Goal: Entertainment & Leisure: Browse casually

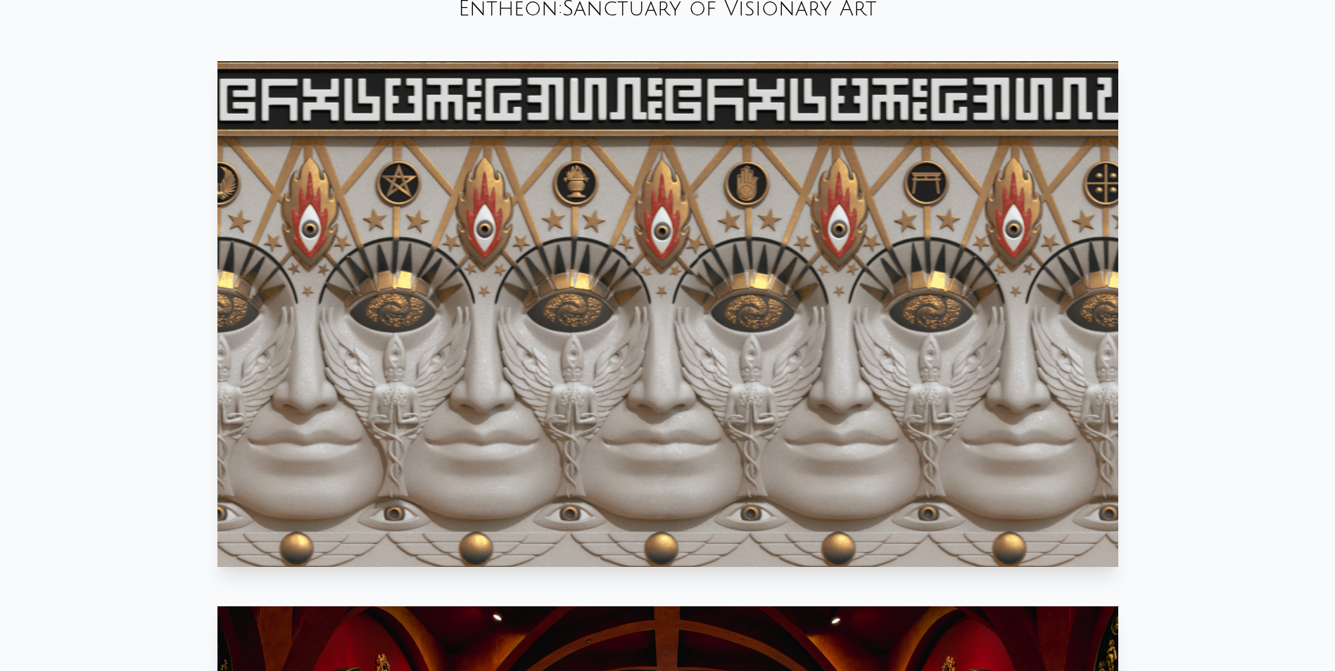
scroll to position [915, 0]
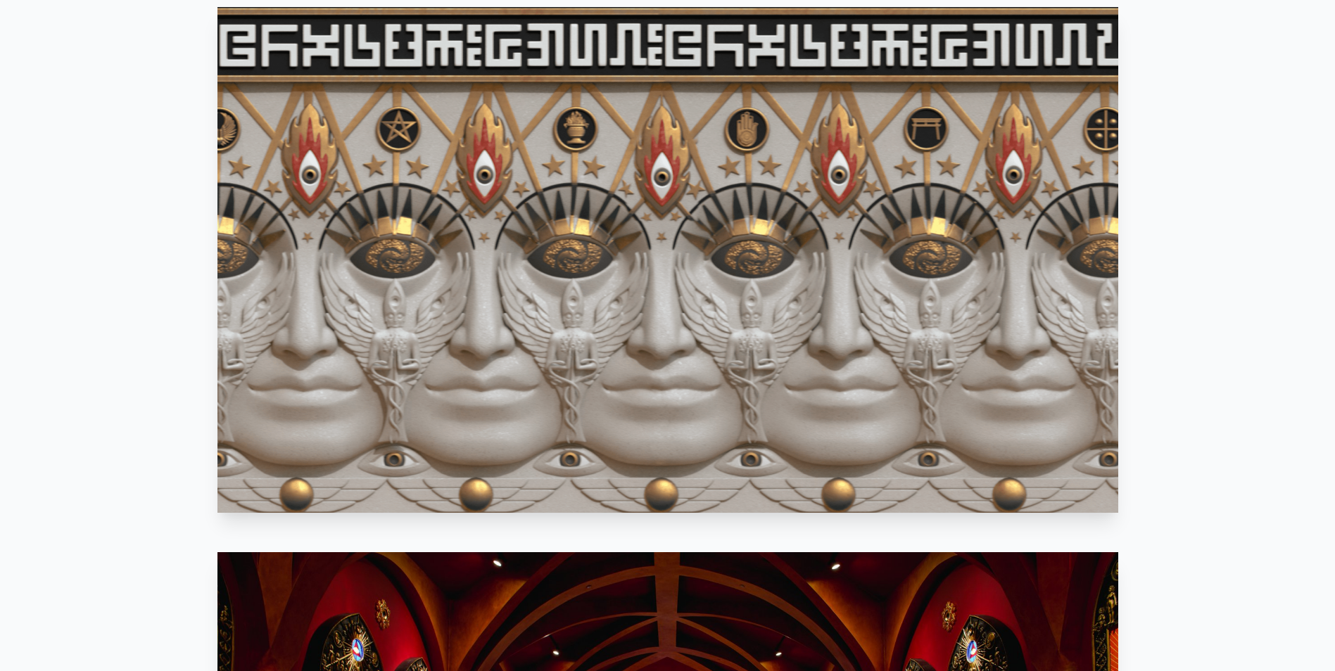
click at [629, 293] on video "Your browser does not support the video tag." at bounding box center [667, 260] width 901 height 506
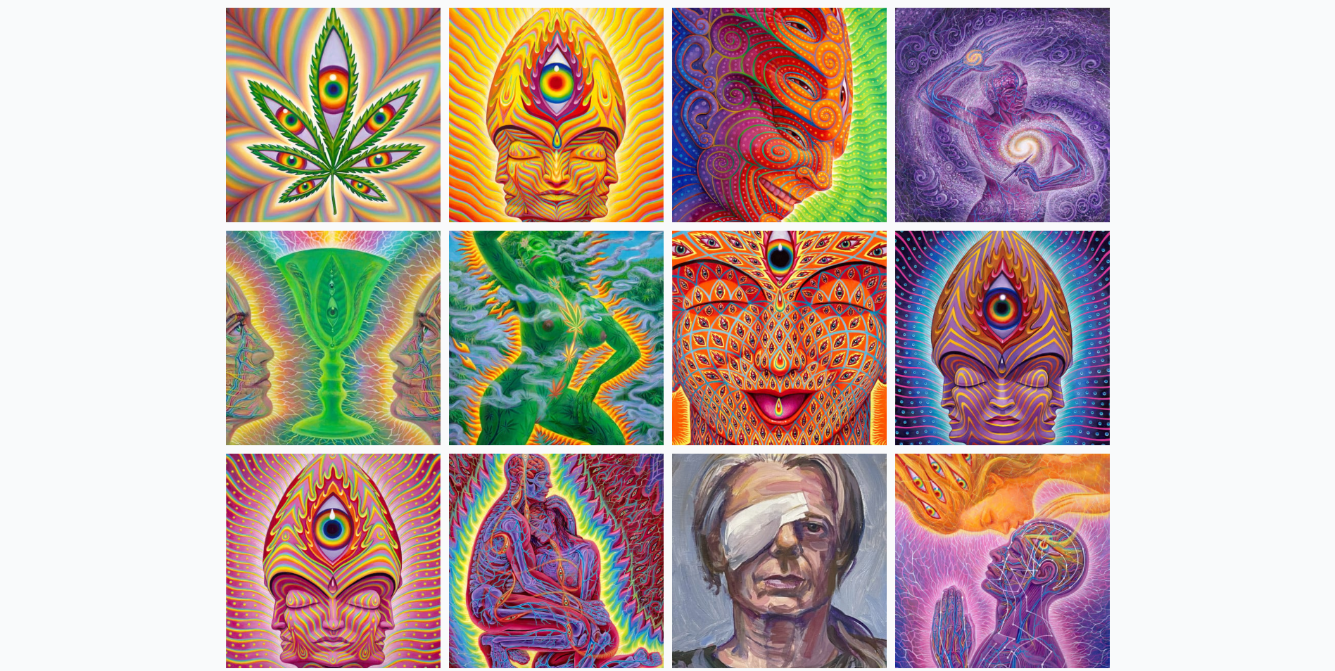
scroll to position [2603, 0]
click at [796, 345] on img at bounding box center [779, 337] width 215 height 215
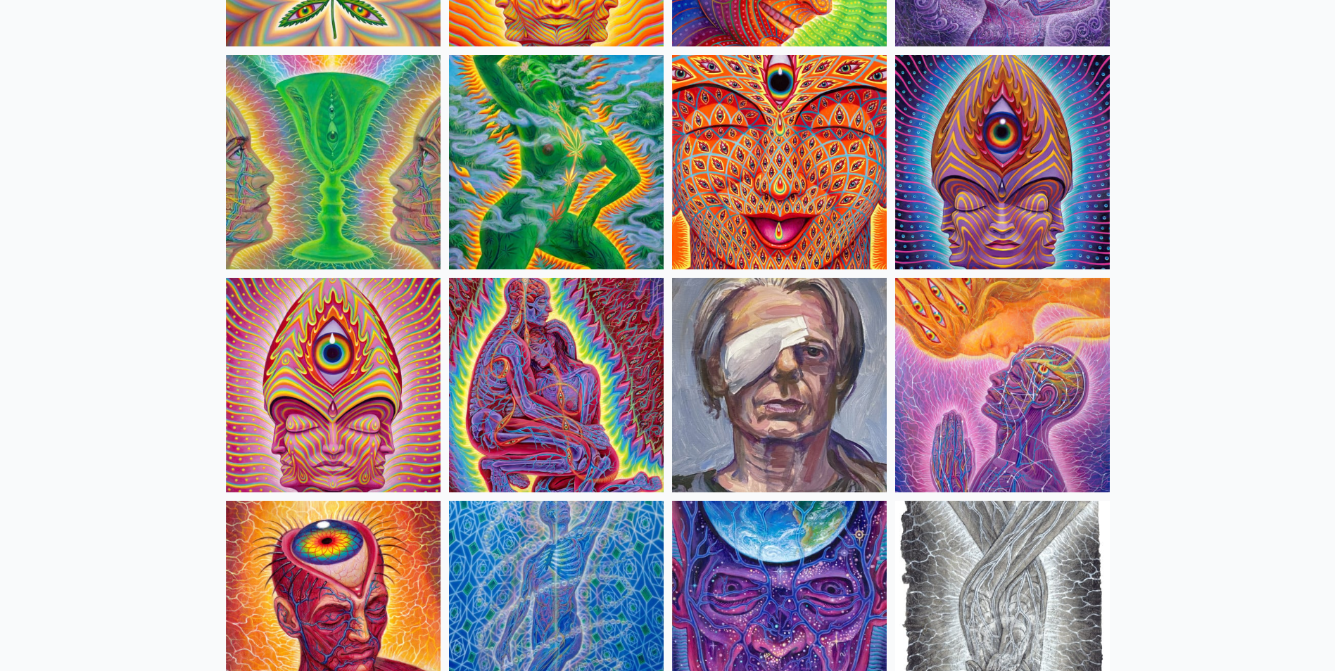
scroll to position [2674, 0]
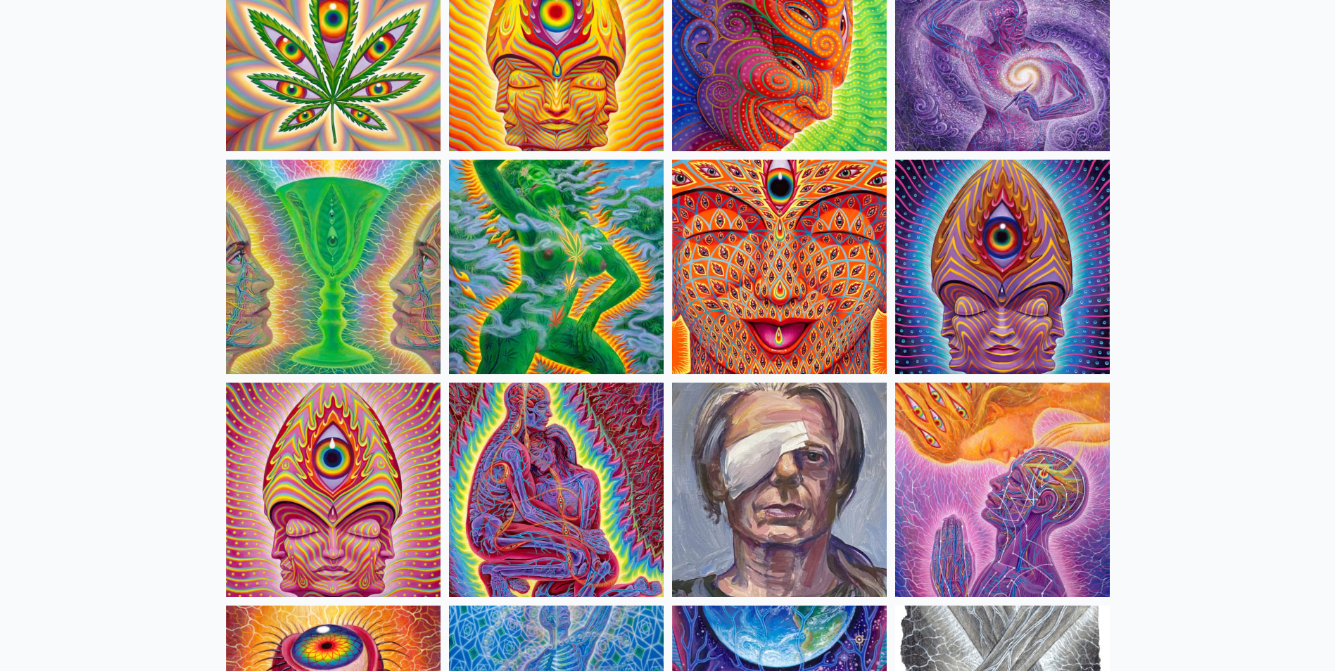
click at [729, 286] on img at bounding box center [779, 267] width 215 height 215
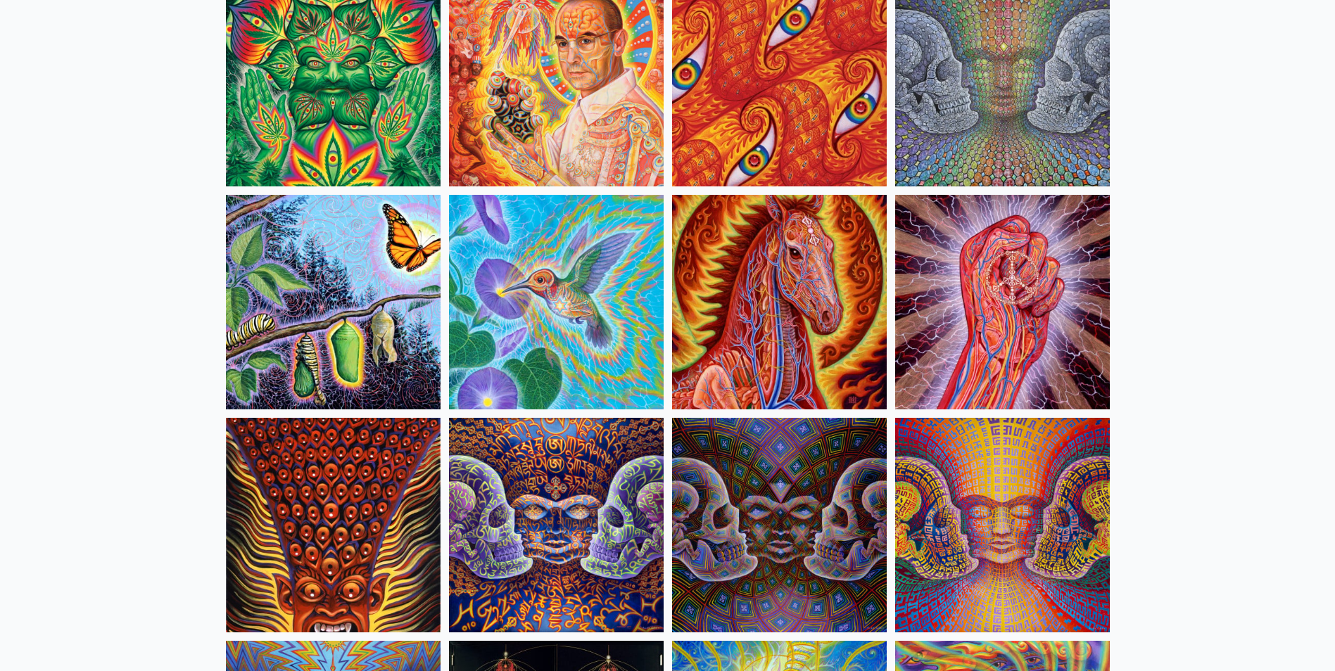
scroll to position [7036, 0]
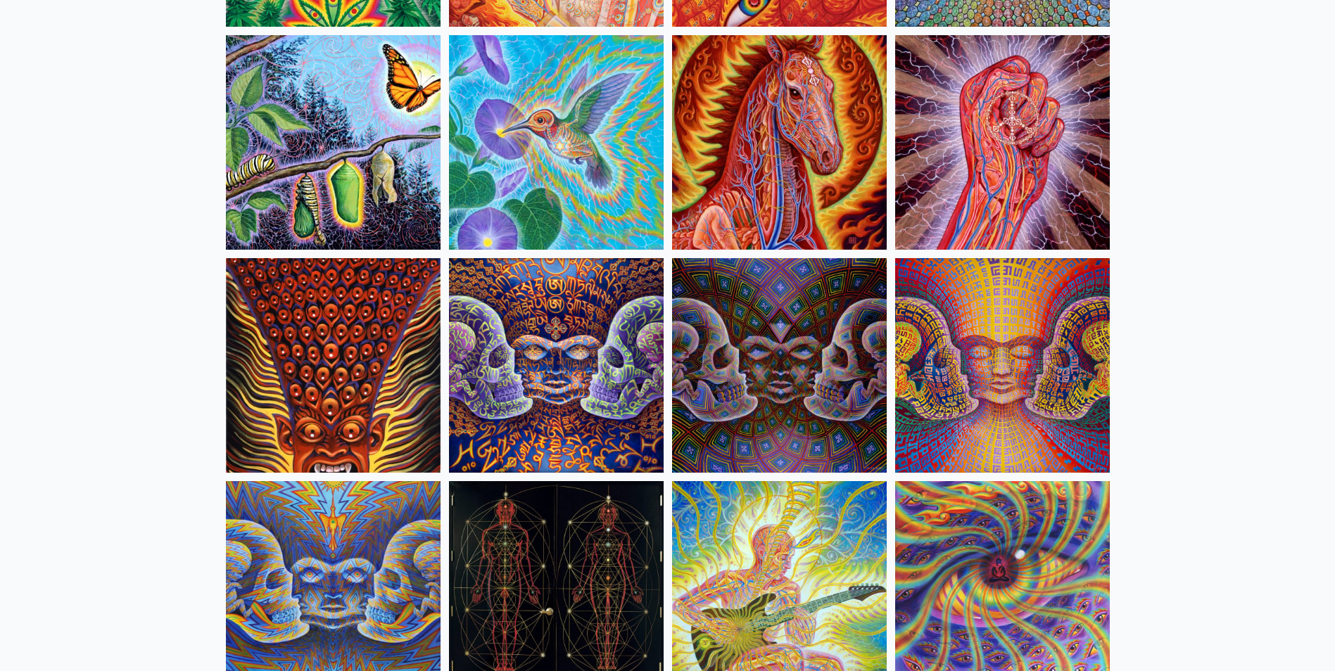
click at [552, 358] on img at bounding box center [556, 365] width 215 height 215
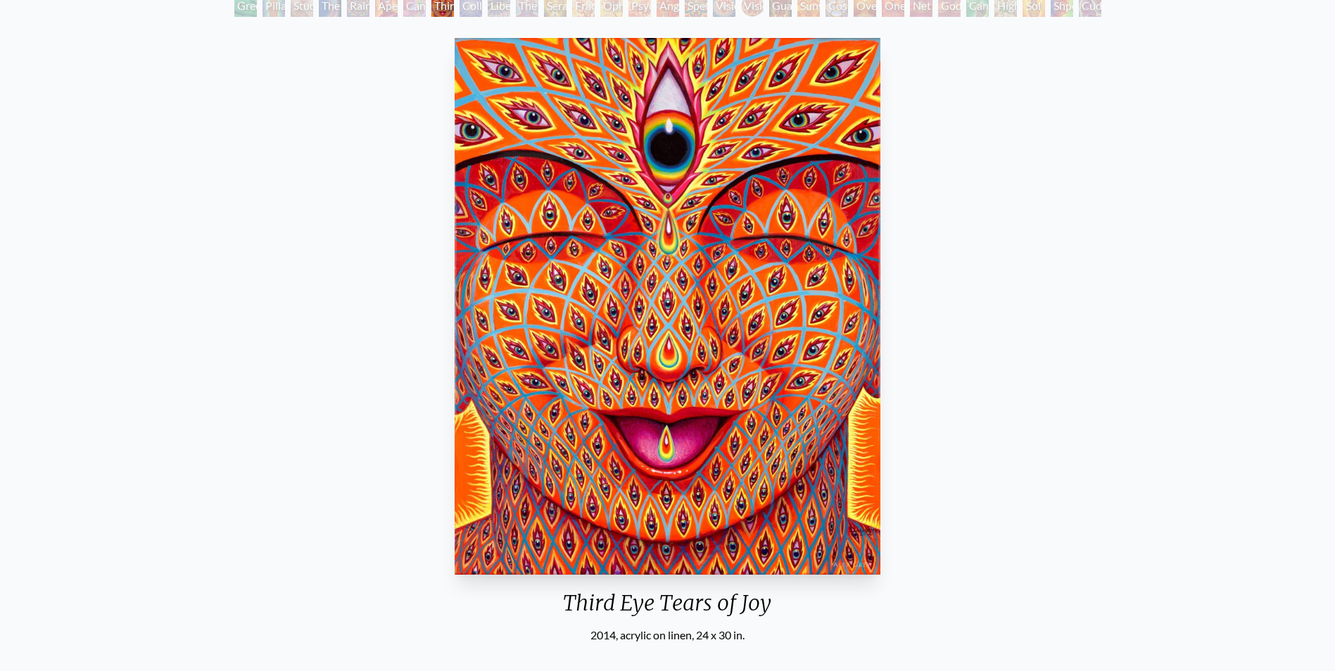
scroll to position [70, 0]
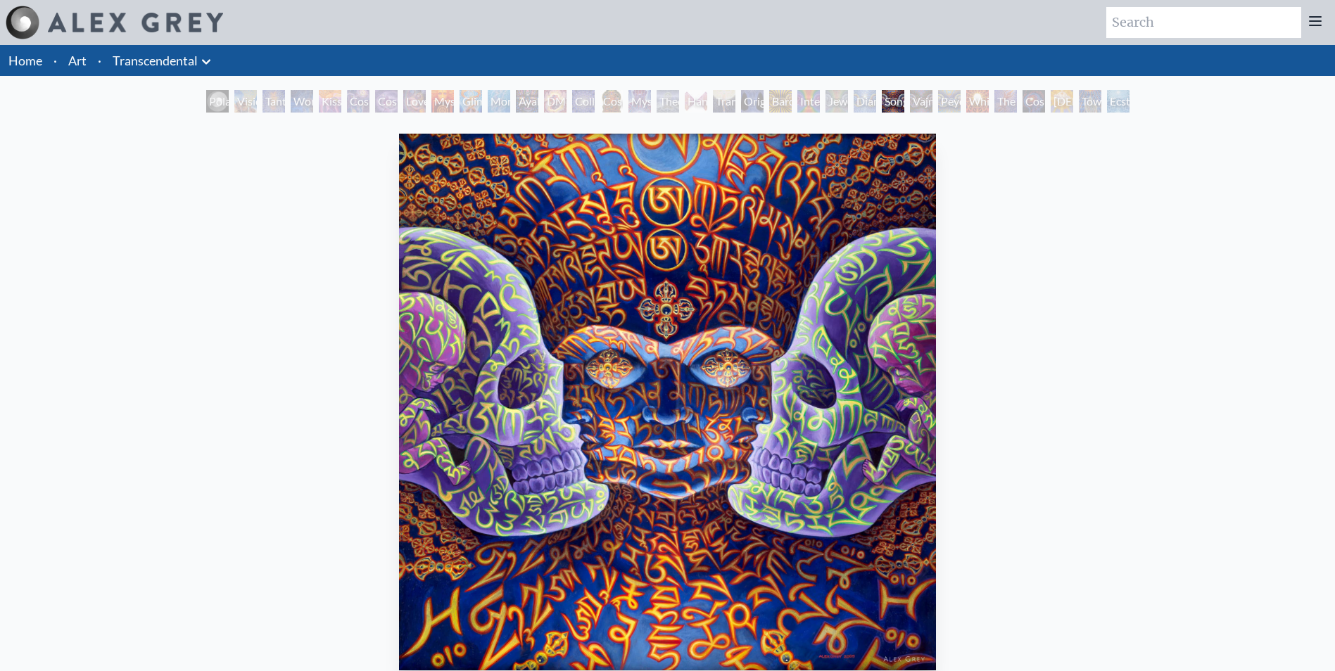
scroll to position [70, 0]
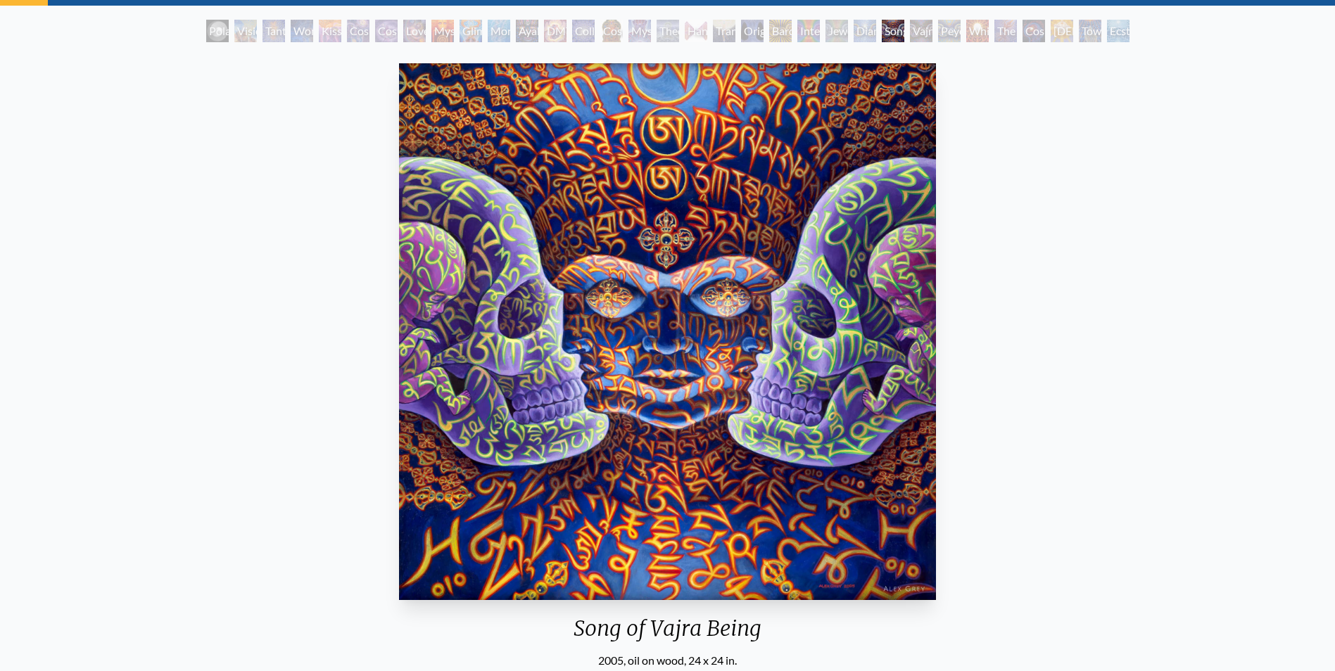
click at [656, 312] on img "25 / 33" at bounding box center [668, 331] width 538 height 537
